Goal: Navigation & Orientation: Find specific page/section

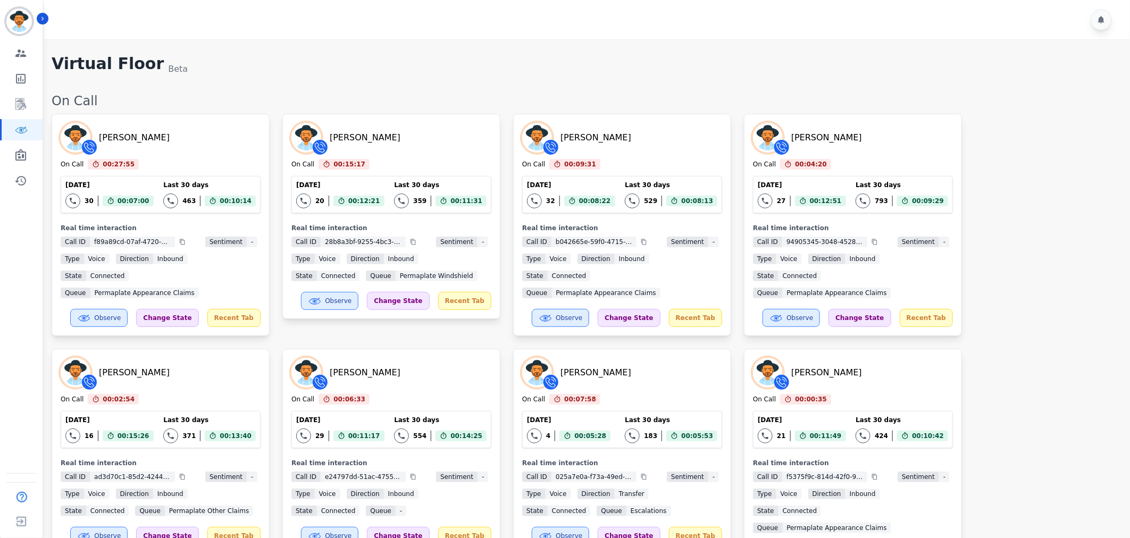
click at [992, 291] on div "[PERSON_NAME] On Call 00:27:55 Current State: On Call [DATE] 30 Total interacti…" at bounding box center [586, 342] width 1068 height 457
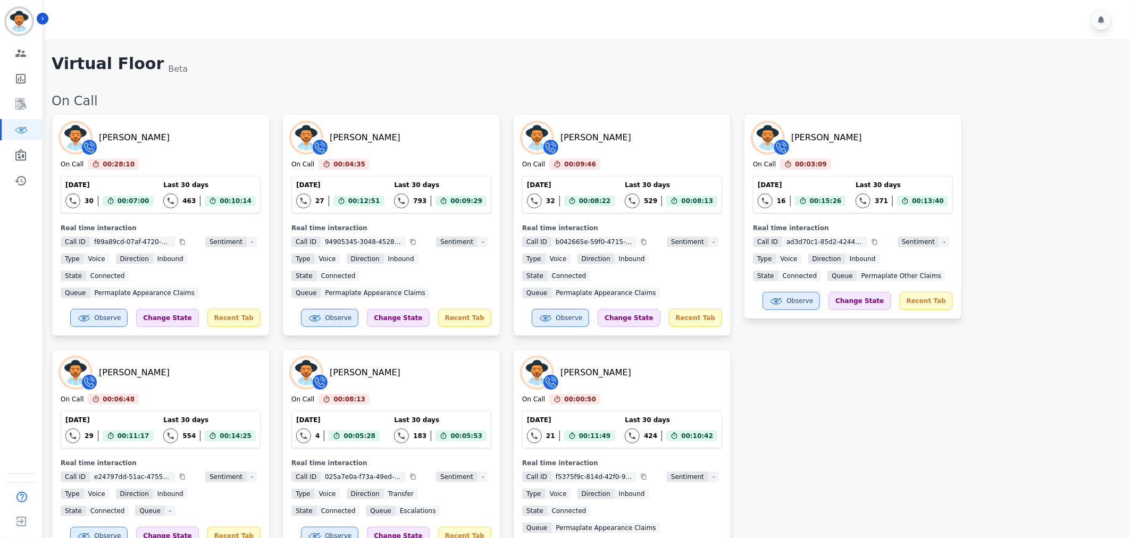
click at [1057, 346] on div "[PERSON_NAME] On Call 00:28:10 Current State: On Call [DATE] 30 Total interacti…" at bounding box center [586, 342] width 1068 height 457
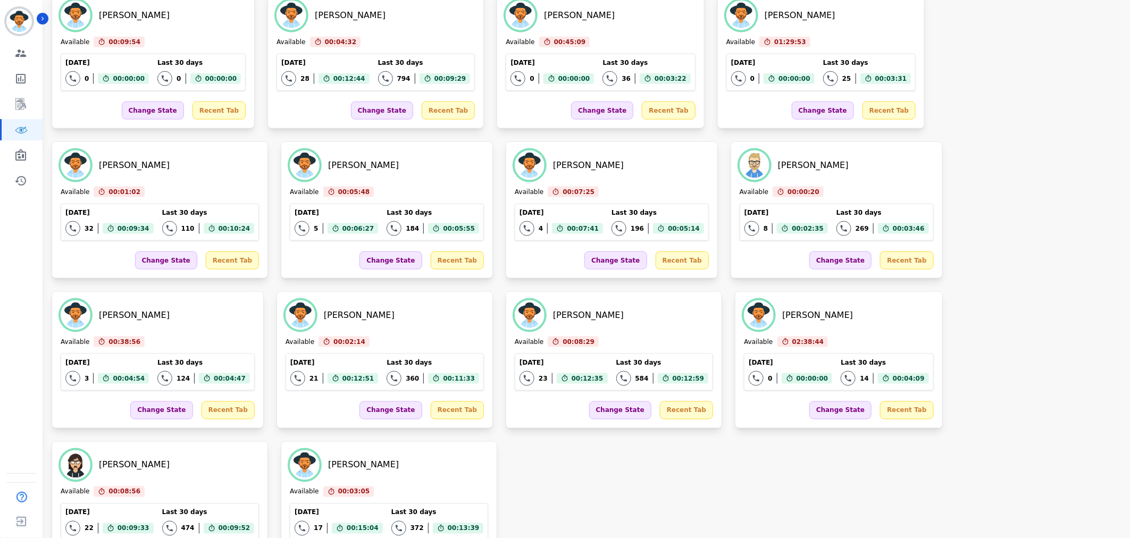
scroll to position [1569, 0]
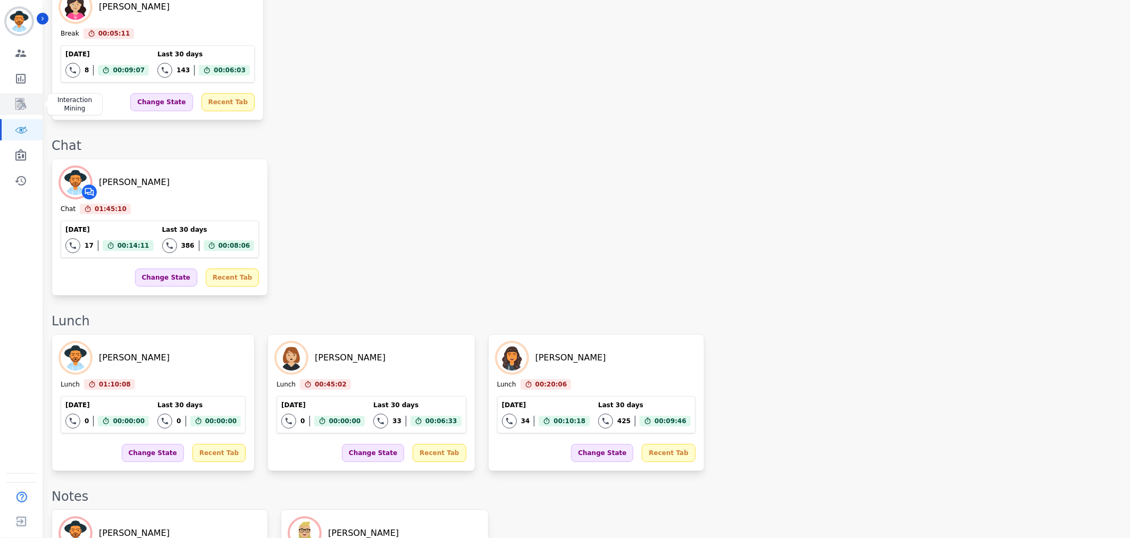
click at [19, 107] on icon "Sidebar" at bounding box center [20, 104] width 13 height 13
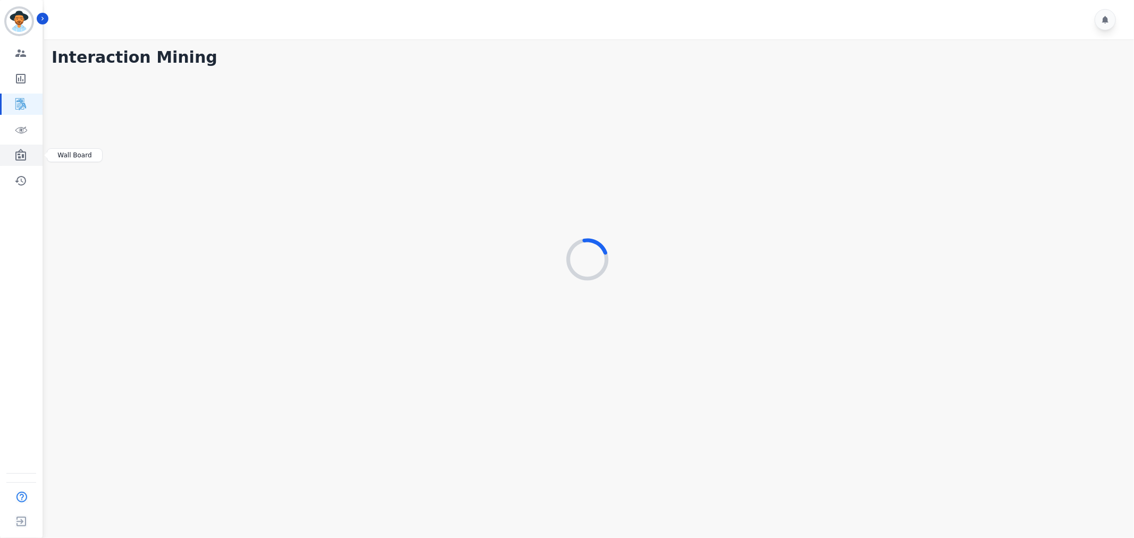
click at [20, 155] on icon "Sidebar" at bounding box center [20, 155] width 13 height 13
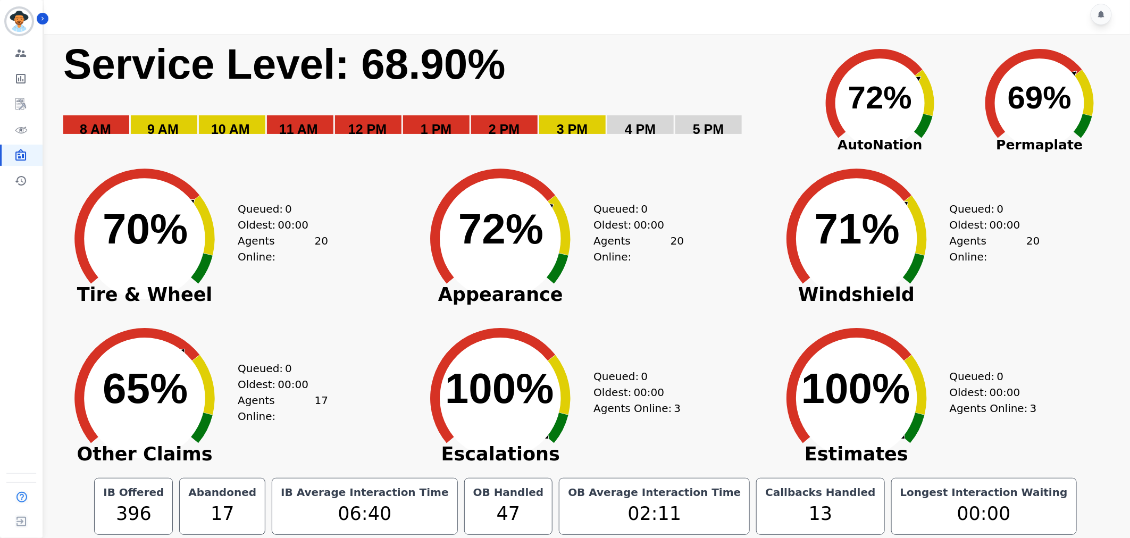
scroll to position [6, 0]
